Goal: Task Accomplishment & Management: Complete application form

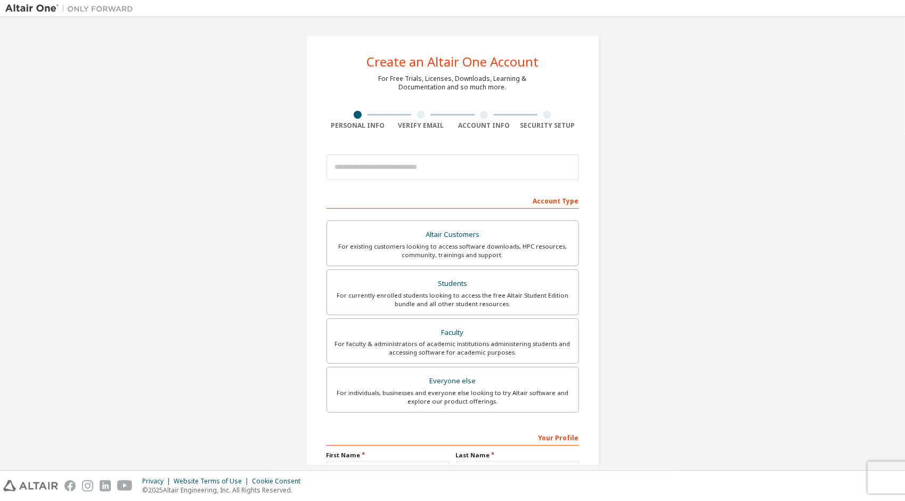
type input "**********"
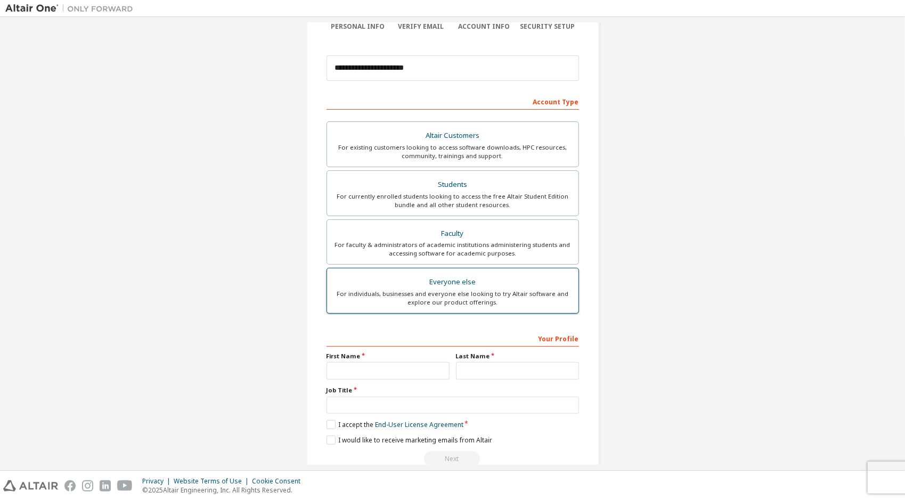
scroll to position [106, 0]
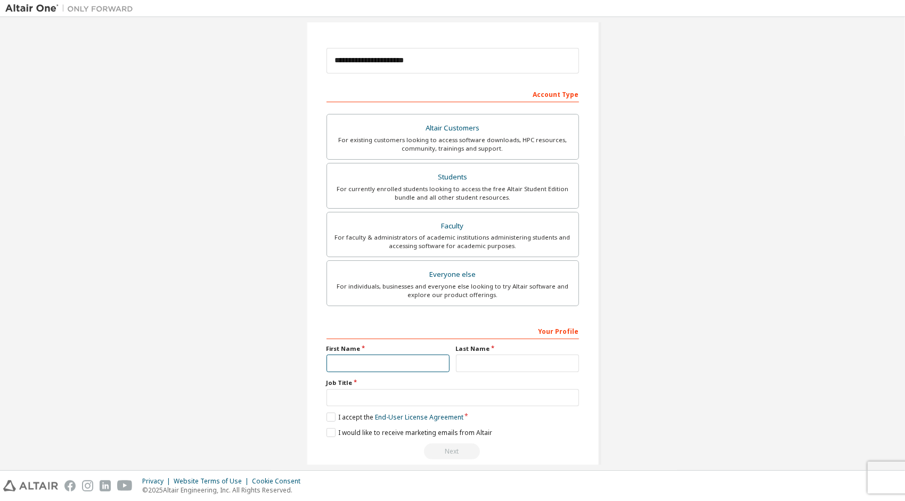
click at [396, 357] on input "text" at bounding box center [387, 364] width 123 height 18
type input "****"
click at [460, 360] on input "text" at bounding box center [517, 364] width 123 height 18
type input "*******"
click at [381, 398] on input "text" at bounding box center [452, 398] width 252 height 18
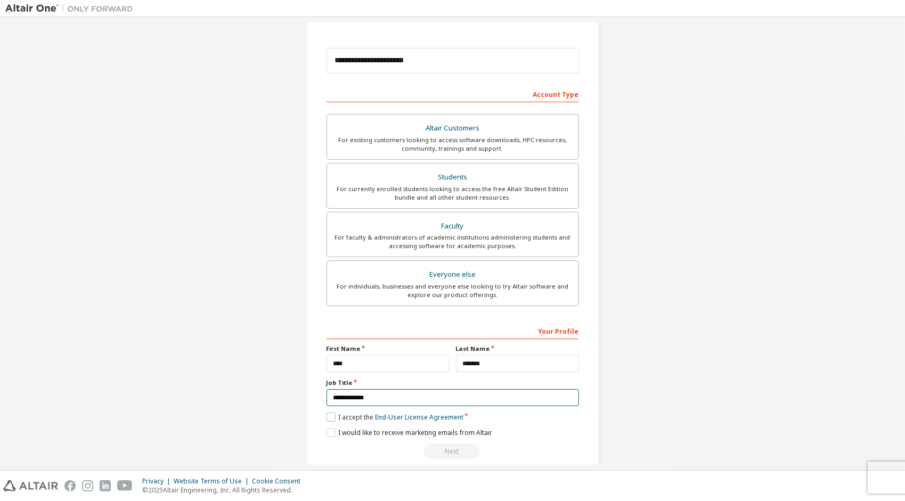
type input "**********"
click at [326, 416] on label "I accept the End-User License Agreement" at bounding box center [394, 417] width 137 height 9
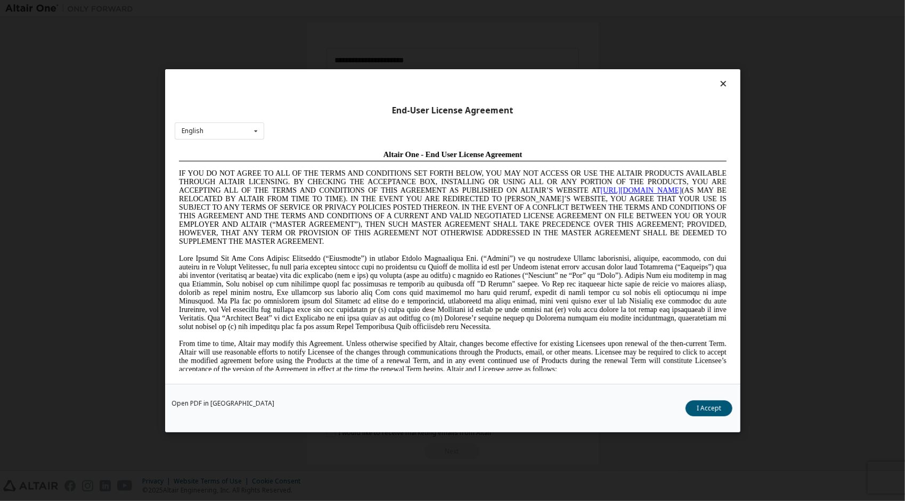
scroll to position [0, 0]
click at [716, 412] on button "I Accept" at bounding box center [708, 408] width 47 height 16
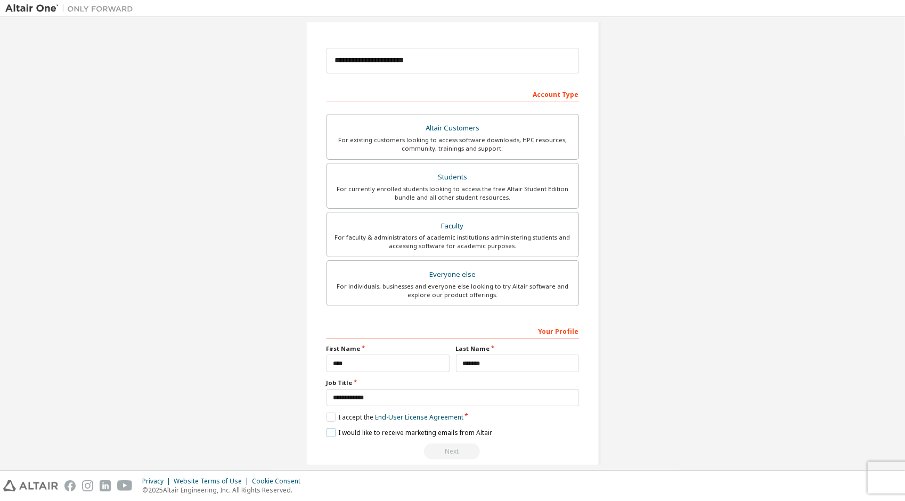
click at [333, 430] on label "I would like to receive marketing emails from Altair" at bounding box center [409, 432] width 166 height 9
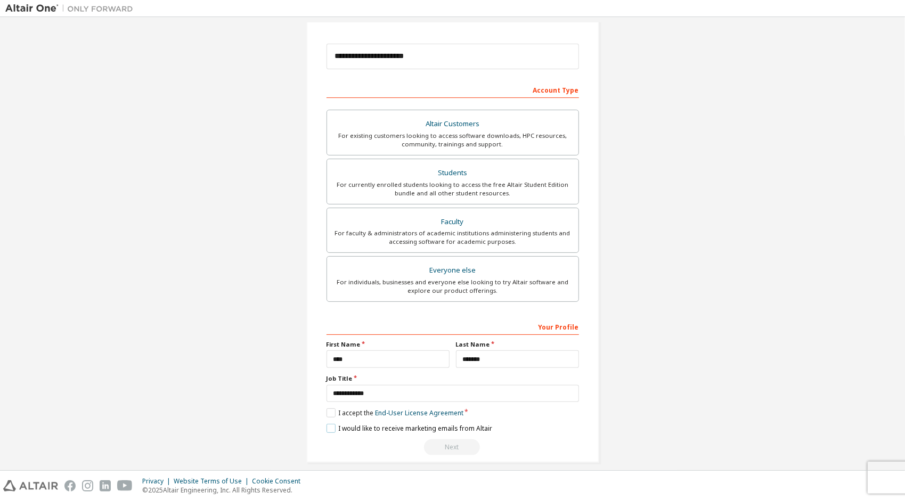
scroll to position [118, 0]
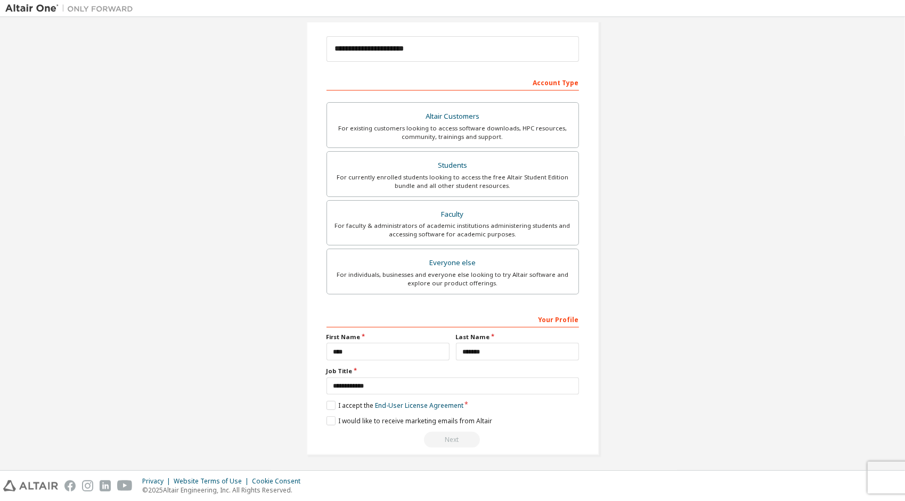
click at [450, 432] on div "Next" at bounding box center [452, 440] width 252 height 16
click at [452, 436] on div "Next" at bounding box center [452, 440] width 252 height 16
click at [448, 436] on div "Next" at bounding box center [452, 440] width 252 height 16
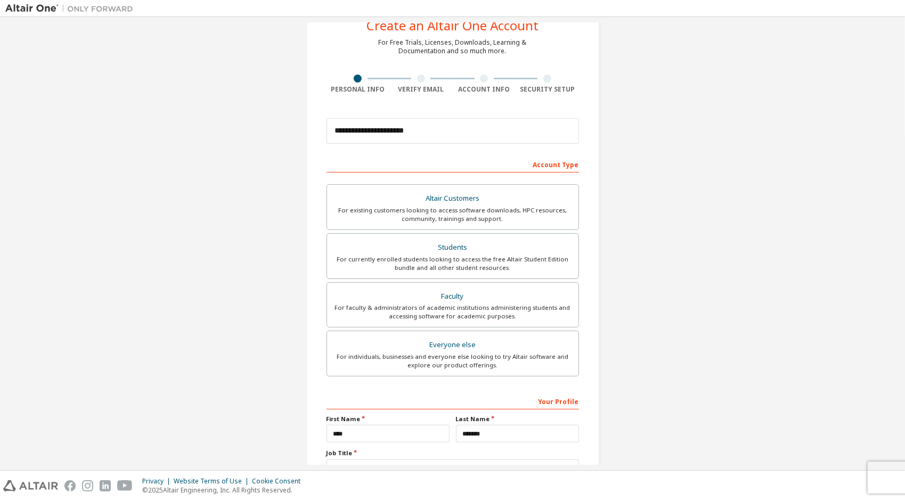
scroll to position [0, 0]
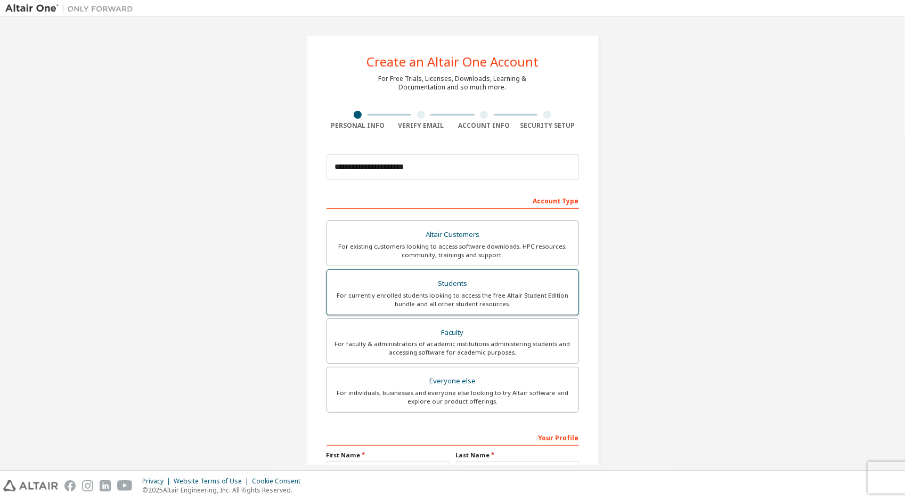
click at [494, 283] on div "Students" at bounding box center [452, 283] width 239 height 15
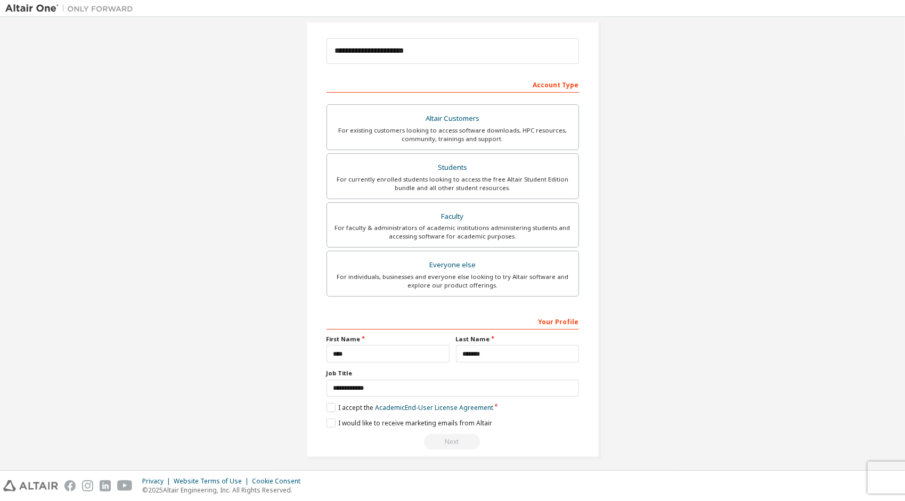
scroll to position [118, 0]
click at [331, 401] on label "I accept the Academic End-User License Agreement" at bounding box center [409, 405] width 167 height 9
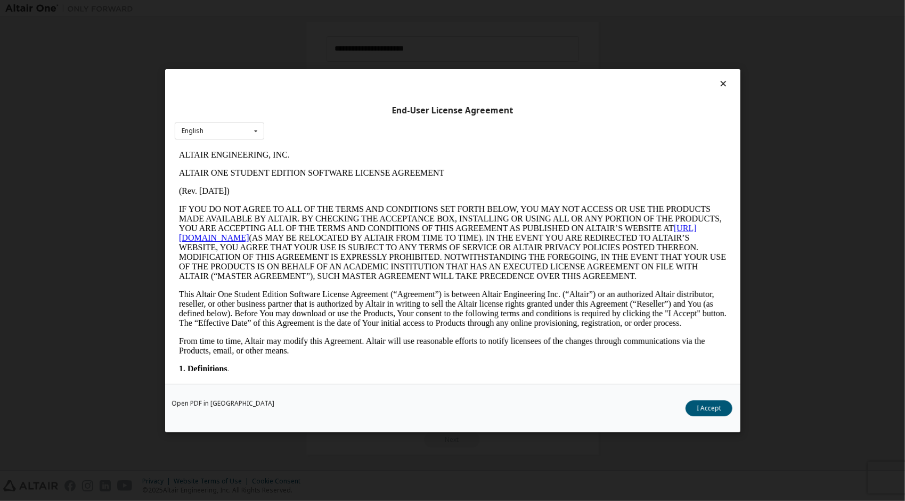
scroll to position [0, 0]
click at [717, 410] on button "I Accept" at bounding box center [708, 408] width 47 height 16
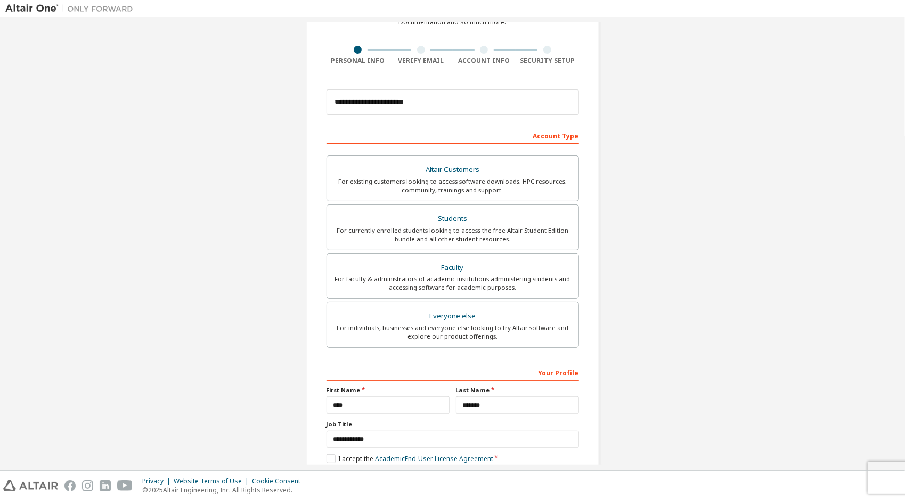
scroll to position [118, 0]
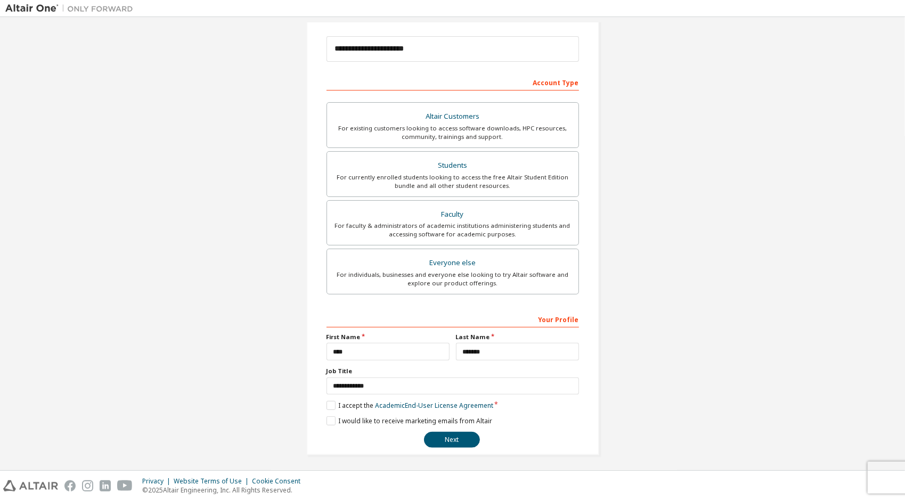
drag, startPoint x: 474, startPoint y: 436, endPoint x: 504, endPoint y: 436, distance: 29.3
click at [474, 435] on button "Next" at bounding box center [452, 440] width 56 height 16
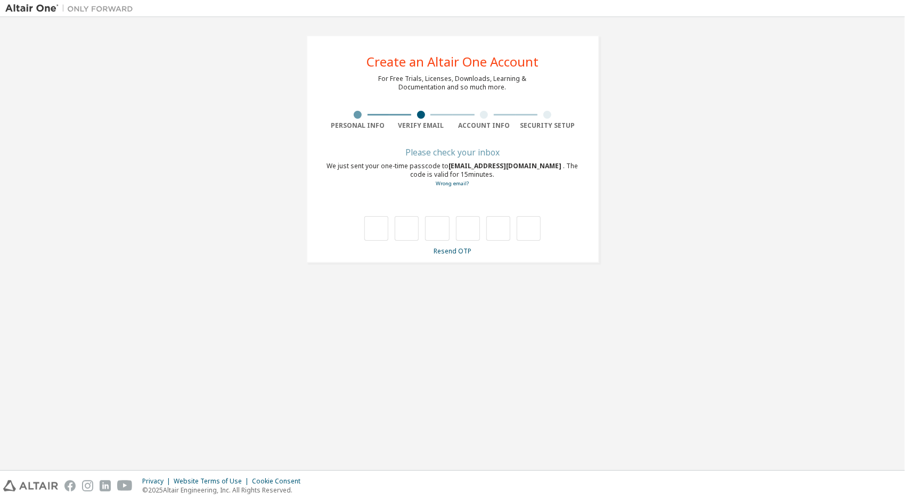
type input "*"
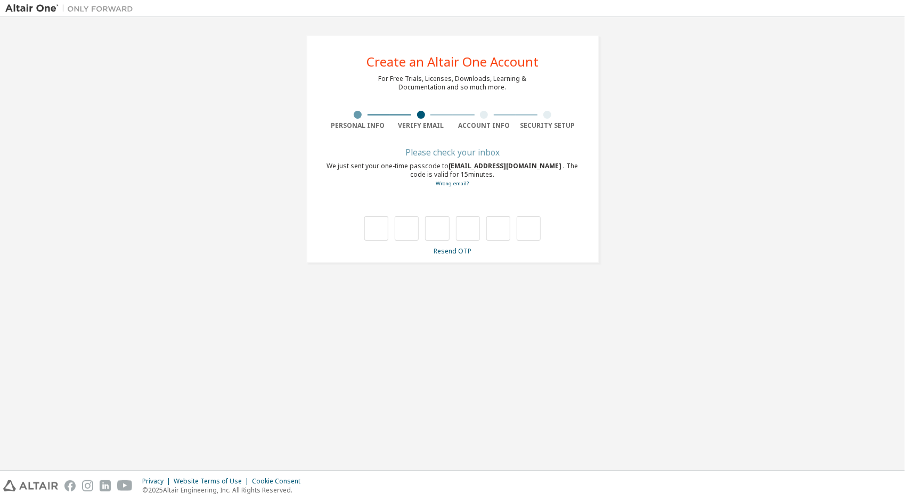
type input "*"
